Goal: Find specific page/section: Find specific page/section

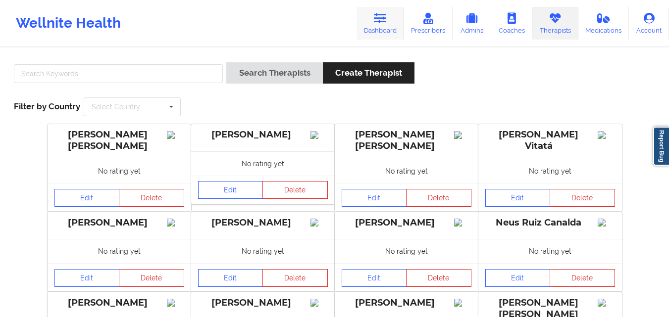
click at [377, 28] on link "Dashboard" at bounding box center [381, 23] width 48 height 33
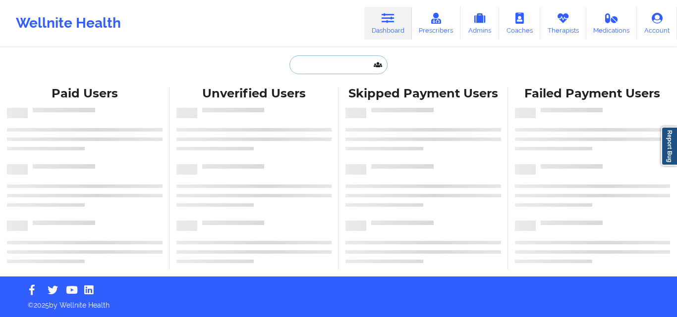
click at [305, 68] on input "text" at bounding box center [338, 64] width 98 height 19
paste input "[PERSON_NAME]"
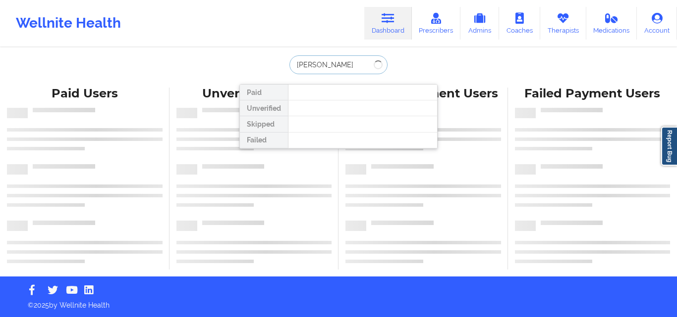
type input "[PERSON_NAME]"
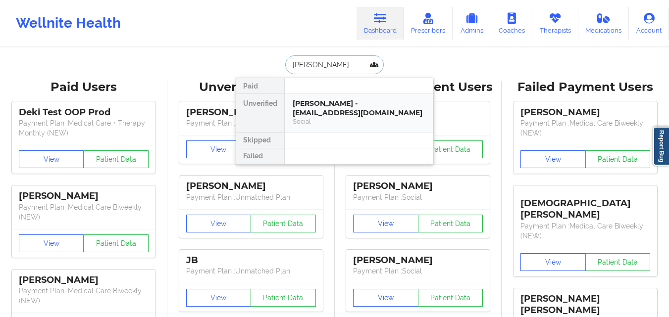
click at [332, 108] on div "[PERSON_NAME] - [EMAIL_ADDRESS][DOMAIN_NAME]" at bounding box center [359, 108] width 133 height 18
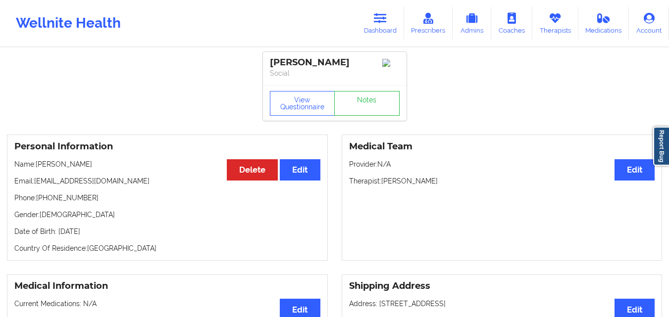
click at [318, 62] on div "[PERSON_NAME]" at bounding box center [335, 62] width 130 height 11
drag, startPoint x: 360, startPoint y: 62, endPoint x: 270, endPoint y: 66, distance: 89.8
click at [270, 66] on div "[PERSON_NAME]" at bounding box center [335, 62] width 130 height 11
copy div "[PERSON_NAME]"
